Goal: Task Accomplishment & Management: Manage account settings

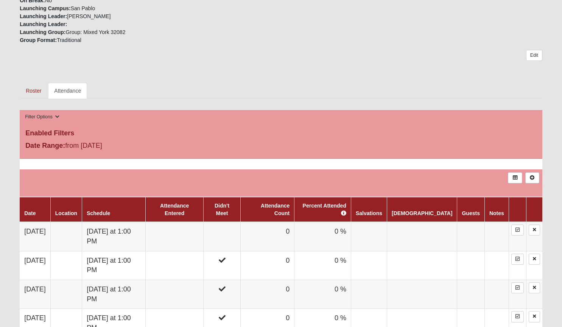
scroll to position [273, 0]
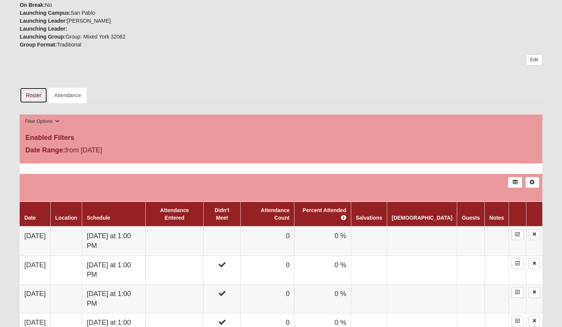
click at [30, 92] on link "Roster" at bounding box center [34, 95] width 28 height 16
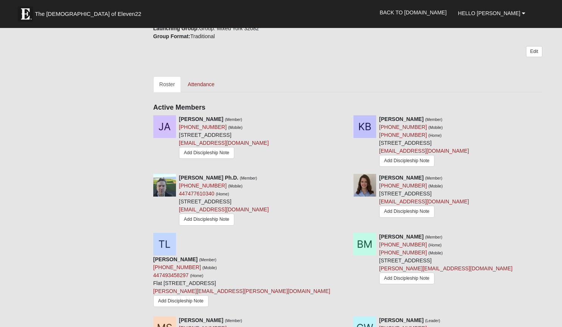
scroll to position [288, 0]
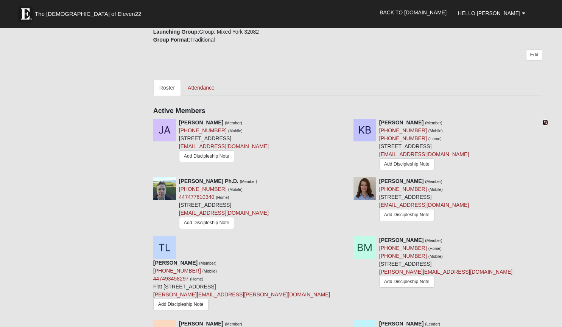
click at [544, 120] on icon at bounding box center [544, 122] width 5 height 5
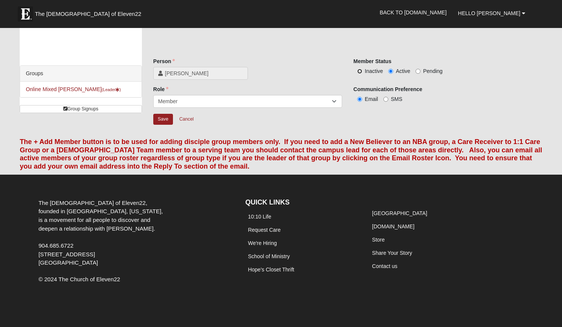
click at [359, 70] on input "Inactive" at bounding box center [359, 71] width 5 height 5
radio input "true"
click at [161, 119] on input "Save" at bounding box center [163, 119] width 20 height 11
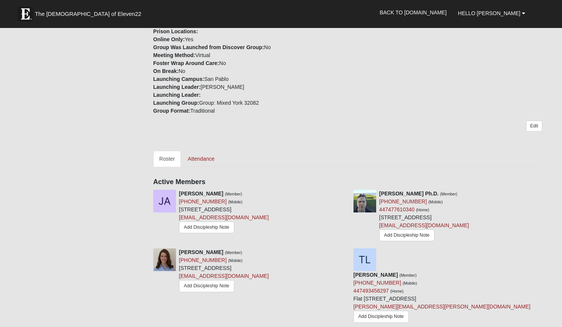
scroll to position [278, 0]
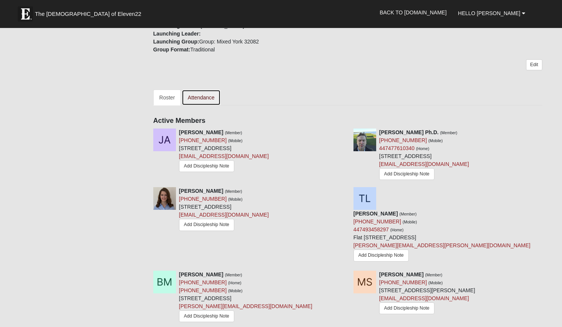
drag, startPoint x: 209, startPoint y: 85, endPoint x: 200, endPoint y: 92, distance: 10.8
click at [200, 92] on link "Attendance" at bounding box center [201, 98] width 39 height 16
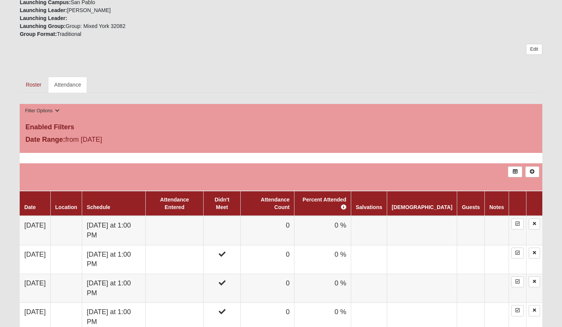
scroll to position [303, 0]
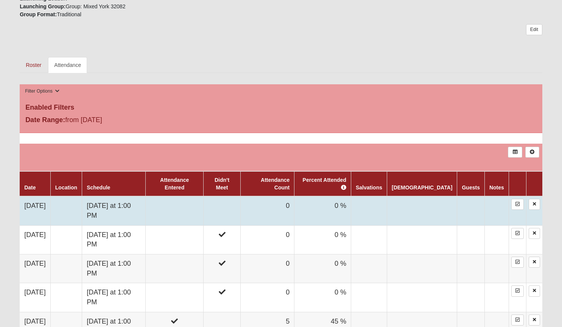
click at [130, 197] on td "[DATE] at 1:00 PM" at bounding box center [114, 210] width 64 height 29
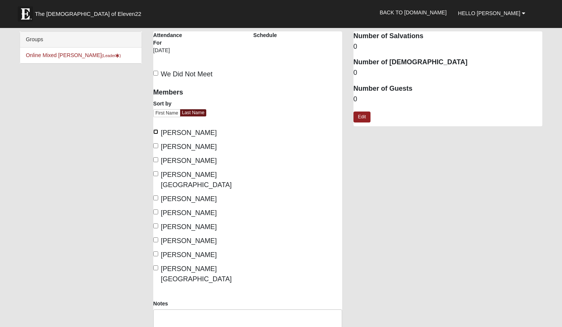
click at [157, 132] on input "Allen, Jennifer" at bounding box center [155, 131] width 5 height 5
checkbox input "true"
click at [155, 158] on input "Hanson, Abby" at bounding box center [155, 159] width 5 height 5
checkbox input "true"
click at [154, 223] on input "Wildermuth, Carol" at bounding box center [155, 225] width 5 height 5
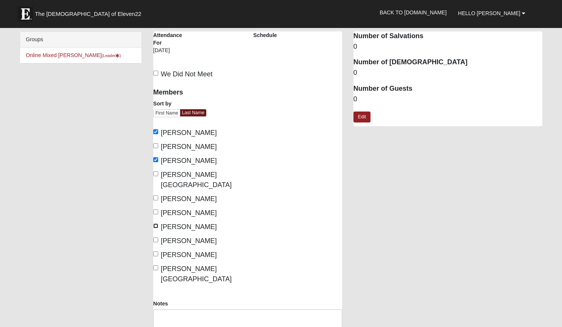
checkbox input "true"
click at [154, 237] on input "Wildermuth, Daniel" at bounding box center [155, 239] width 5 height 5
checkbox input "true"
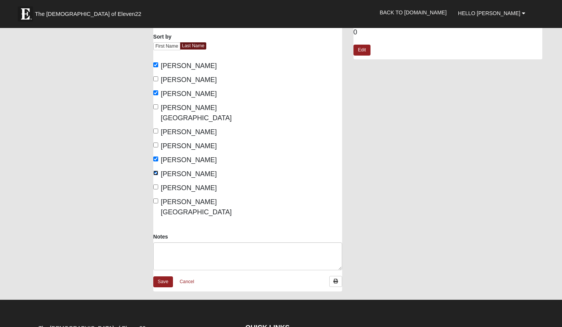
scroll to position [73, 0]
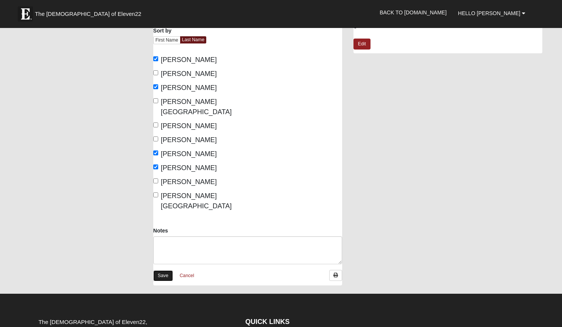
click at [161, 270] on link "Save" at bounding box center [163, 275] width 20 height 11
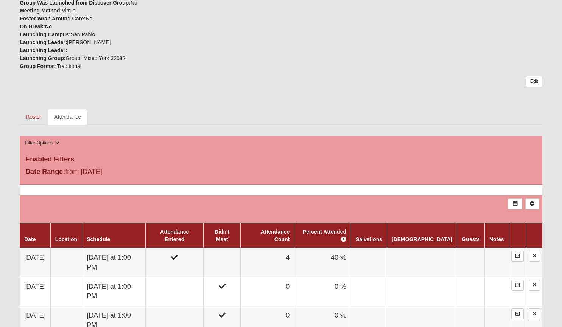
scroll to position [210, 0]
